Goal: Task Accomplishment & Management: Use online tool/utility

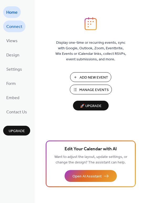
click at [21, 28] on span "Connect" at bounding box center [14, 27] width 16 height 8
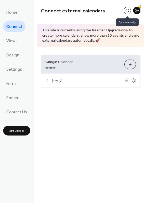
click at [125, 9] on button at bounding box center [127, 10] width 7 height 7
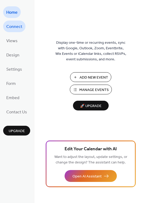
click at [16, 28] on span "Connect" at bounding box center [14, 27] width 16 height 8
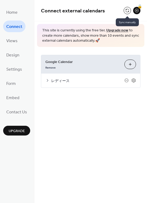
click at [125, 9] on button at bounding box center [127, 10] width 7 height 7
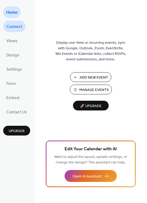
click at [20, 27] on span "Connect" at bounding box center [14, 27] width 16 height 8
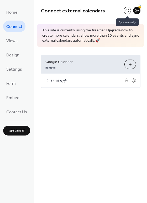
click at [126, 8] on button at bounding box center [127, 10] width 7 height 7
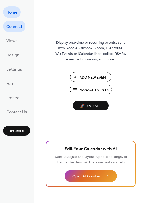
click at [18, 24] on span "Connect" at bounding box center [14, 27] width 16 height 8
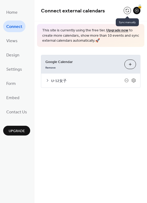
click at [128, 10] on button at bounding box center [127, 10] width 7 height 7
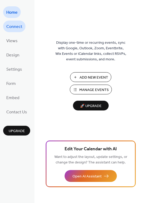
click at [16, 26] on span "Connect" at bounding box center [14, 27] width 16 height 8
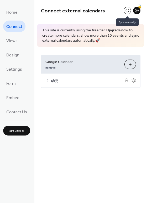
click at [126, 11] on button at bounding box center [127, 10] width 7 height 7
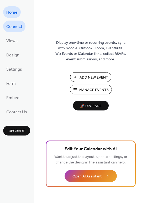
click at [22, 29] on span "Connect" at bounding box center [14, 27] width 16 height 8
click at [18, 24] on span "Connect" at bounding box center [14, 27] width 16 height 8
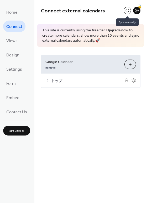
click at [126, 11] on button at bounding box center [127, 10] width 7 height 7
click at [127, 11] on button at bounding box center [127, 10] width 7 height 7
click at [88, 17] on div "Connect external calendars 🔒" at bounding box center [90, 10] width 113 height 21
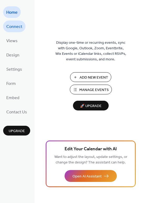
click at [21, 22] on link "Connect" at bounding box center [14, 27] width 22 height 12
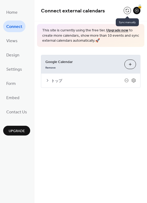
click at [126, 8] on button at bounding box center [127, 10] width 7 height 7
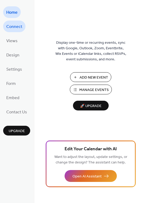
click at [14, 27] on span "Connect" at bounding box center [14, 27] width 16 height 8
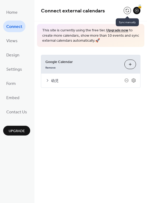
click at [126, 8] on button at bounding box center [127, 10] width 7 height 7
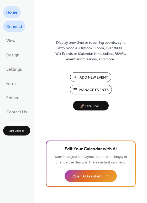
click at [10, 26] on span "Connect" at bounding box center [14, 27] width 16 height 8
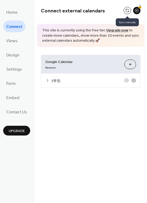
click at [128, 11] on button at bounding box center [127, 10] width 7 height 7
